Goal: Information Seeking & Learning: Learn about a topic

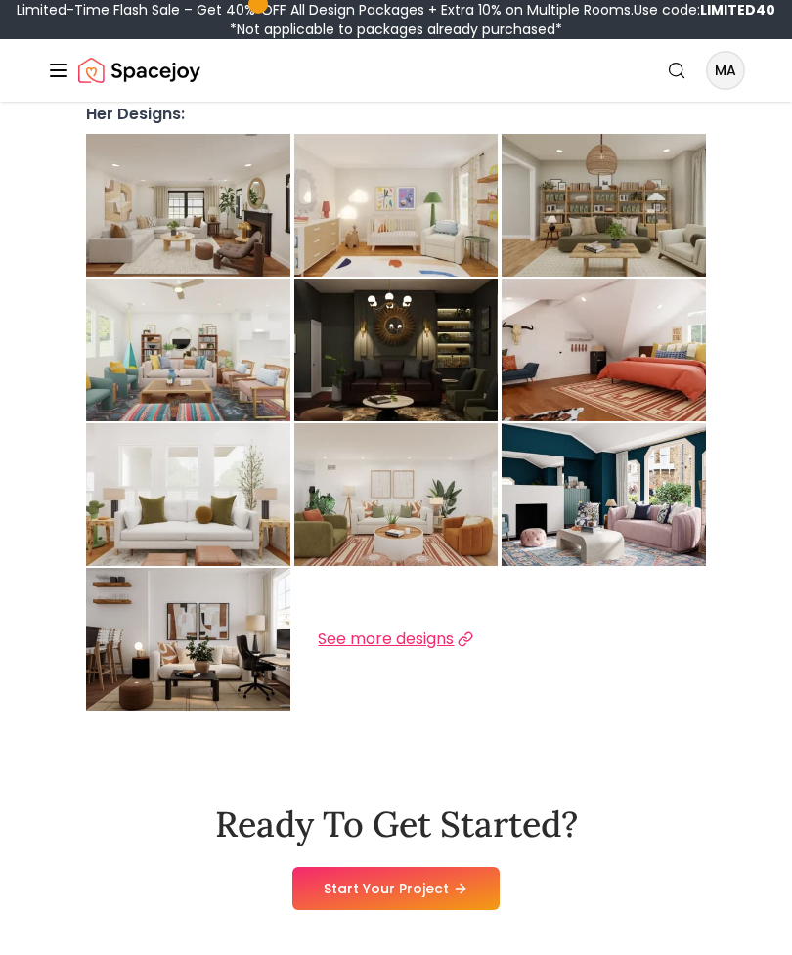
scroll to position [632, 0]
click at [429, 627] on span "See more designs" at bounding box center [386, 638] width 136 height 23
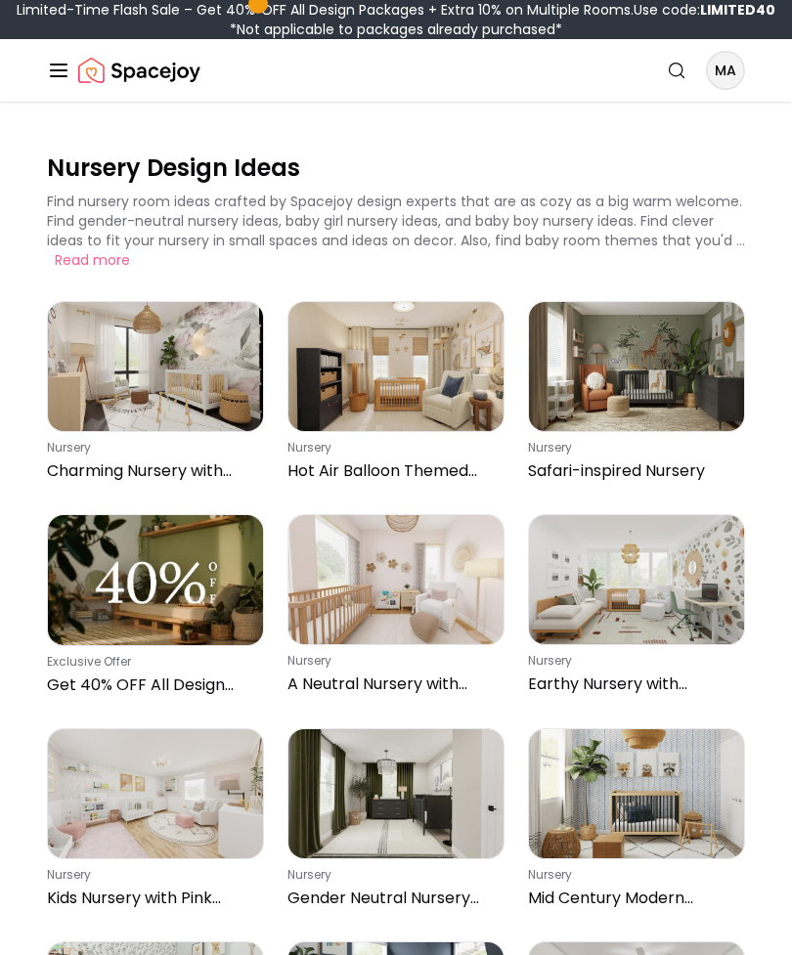
click at [86, 381] on img at bounding box center [155, 366] width 215 height 129
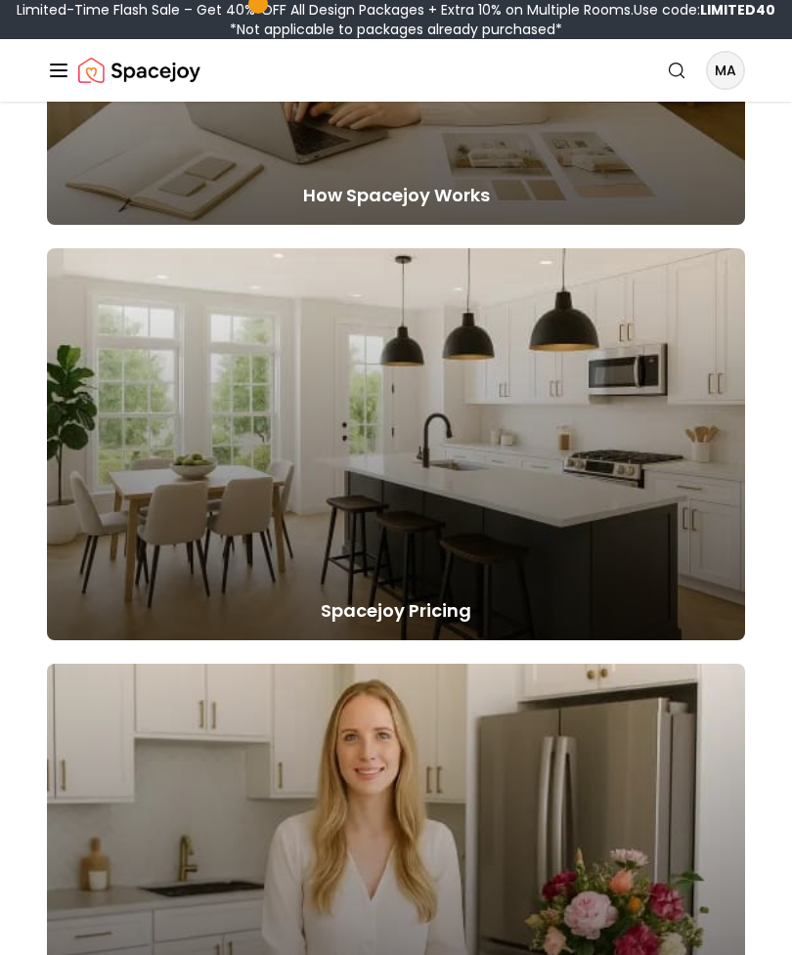
scroll to position [2531, 0]
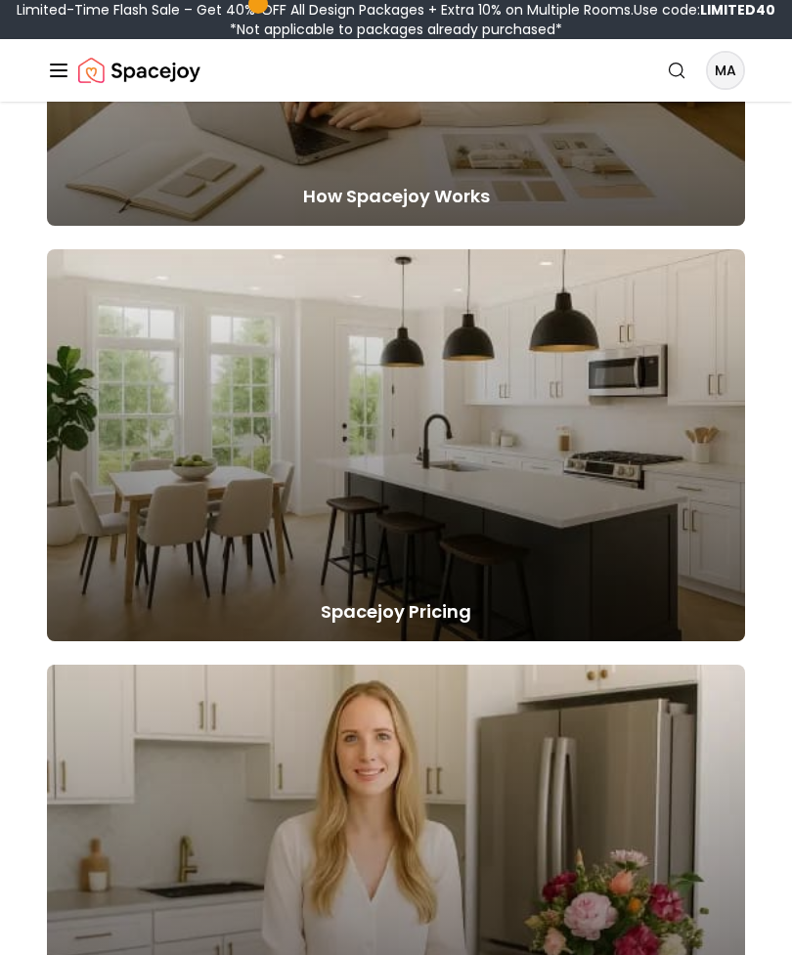
click at [134, 584] on div at bounding box center [396, 445] width 698 height 393
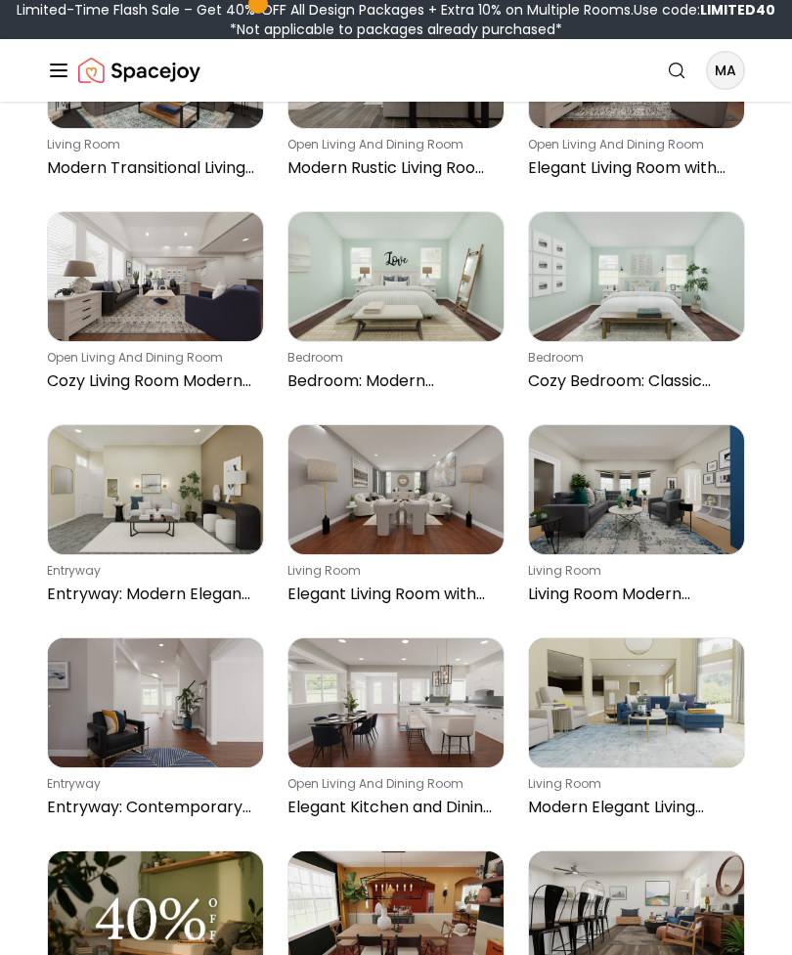
scroll to position [5936, 0]
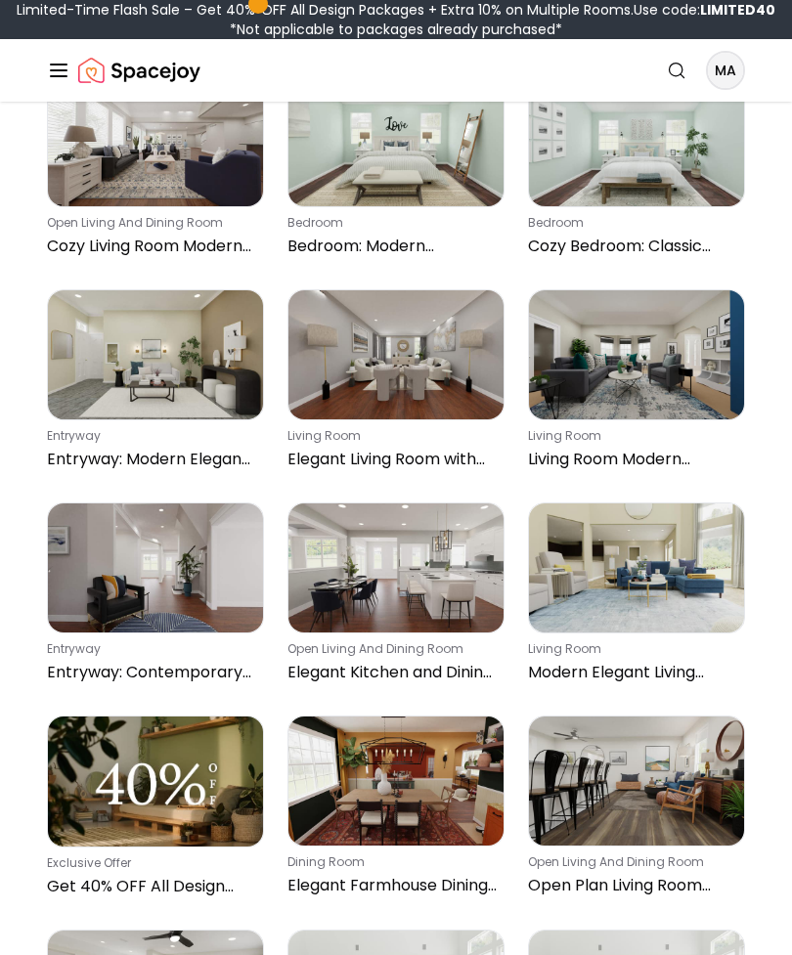
click at [344, 503] on img at bounding box center [395, 567] width 215 height 129
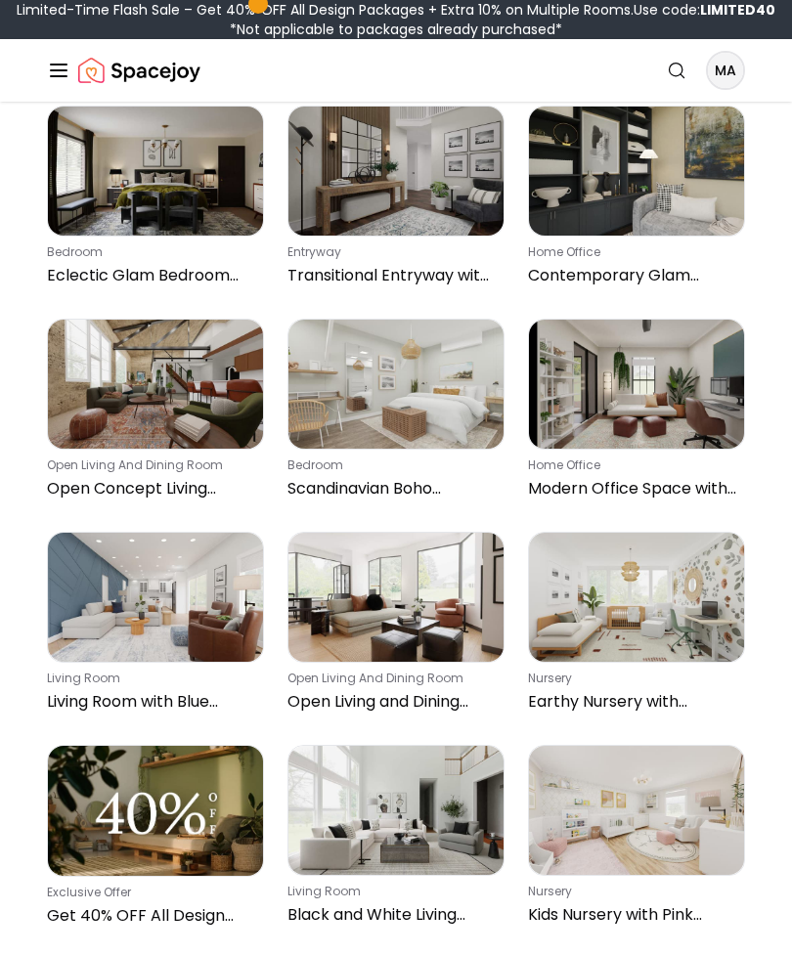
scroll to position [30160, 0]
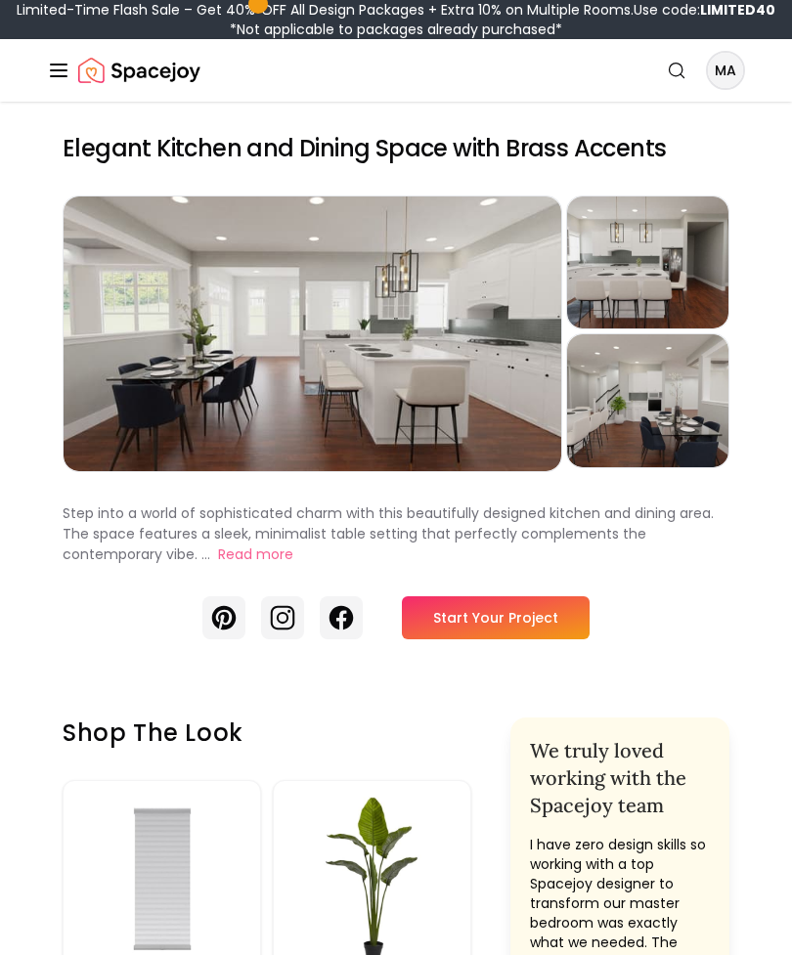
click at [249, 552] on button "Read more" at bounding box center [255, 554] width 75 height 21
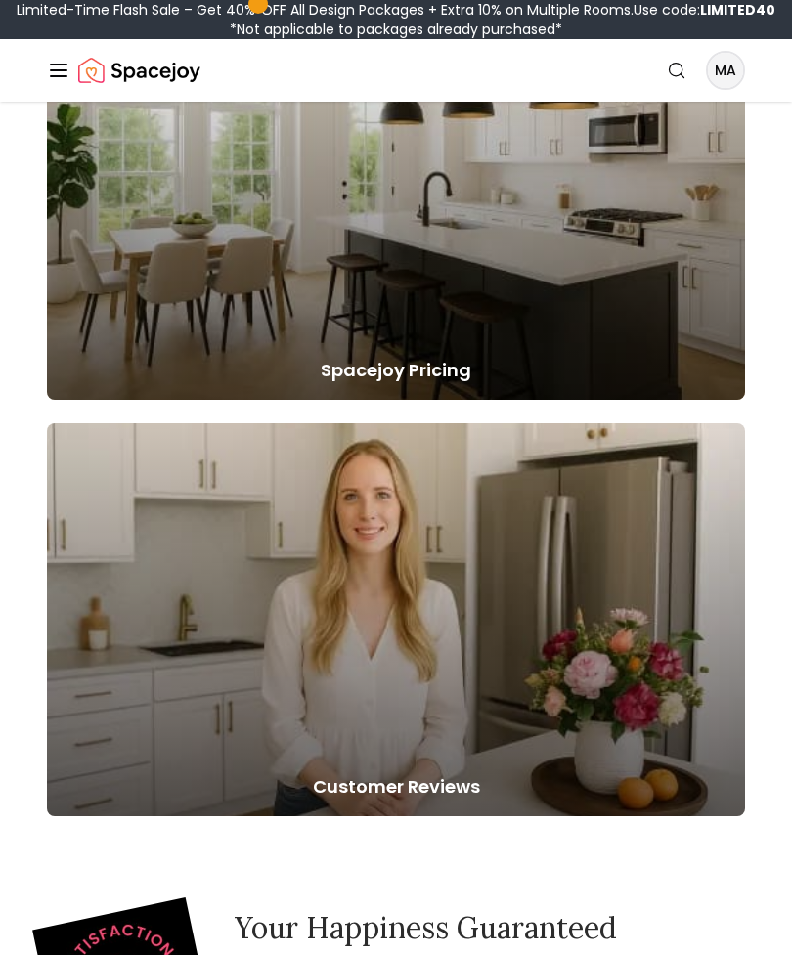
scroll to position [6016, 0]
